Goal: Understand process/instructions: Learn how to perform a task or action

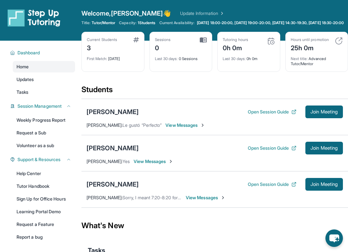
click at [32, 12] on img at bounding box center [34, 18] width 53 height 18
click at [22, 15] on img at bounding box center [34, 18] width 53 height 18
click at [29, 72] on link "Home" at bounding box center [44, 66] width 62 height 11
click at [173, 21] on span "Current Availability:" at bounding box center [176, 22] width 35 height 5
click at [185, 22] on span "Current Availability:" at bounding box center [176, 22] width 35 height 5
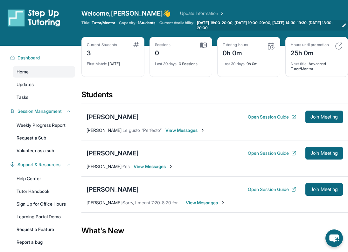
click at [211, 27] on span "[DATE] 18:00-20:00, [DATE] 19:00-20:00, [DATE] 14:30-19:30, [DATE] 18:30-20:00" at bounding box center [268, 25] width 142 height 10
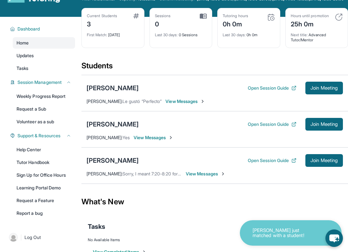
scroll to position [23, 0]
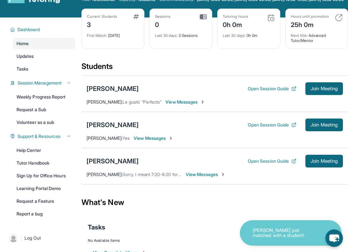
click at [197, 105] on span "View Messages" at bounding box center [185, 102] width 40 height 6
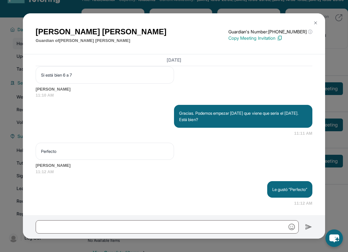
scroll to position [625, 0]
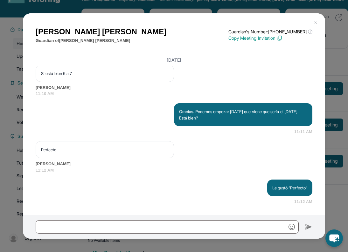
click at [318, 22] on img at bounding box center [315, 22] width 5 height 5
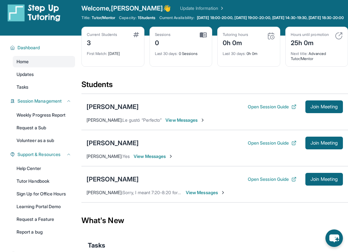
scroll to position [0, 0]
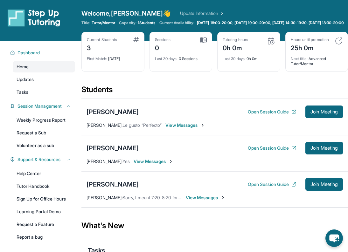
click at [200, 43] on img at bounding box center [203, 40] width 7 height 6
click at [337, 45] on img at bounding box center [339, 41] width 8 height 8
click at [324, 42] on div "Hours until promotion" at bounding box center [310, 39] width 38 height 5
click at [342, 50] on div "Hours until promotion 25h 0m" at bounding box center [317, 44] width 52 height 15
click at [312, 52] on div "25h 0m" at bounding box center [310, 47] width 38 height 10
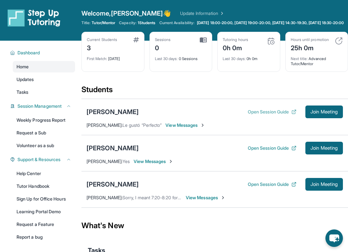
click at [270, 115] on button "Open Session Guide" at bounding box center [272, 112] width 49 height 6
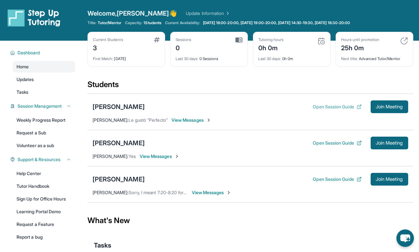
click at [346, 105] on button "Open Session Guide" at bounding box center [336, 107] width 49 height 6
click at [317, 141] on button "Open Session Guide" at bounding box center [336, 143] width 49 height 6
